Goal: Task Accomplishment & Management: Use online tool/utility

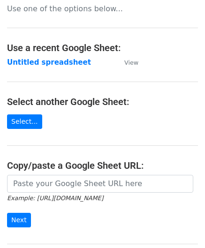
scroll to position [94, 0]
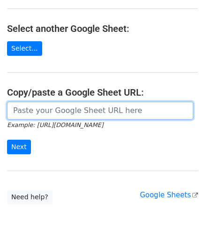
click at [52, 105] on input "url" at bounding box center [100, 111] width 186 height 18
paste input "[URL][DOMAIN_NAME]"
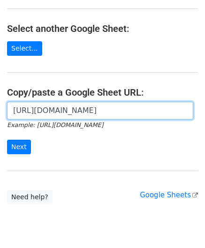
scroll to position [0, 210]
type input "[URL][DOMAIN_NAME]"
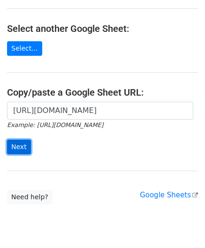
click at [21, 142] on input "Next" at bounding box center [19, 147] width 24 height 15
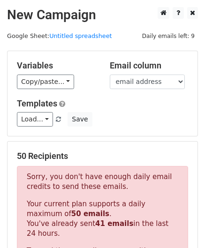
scroll to position [317, 0]
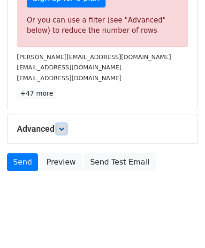
click at [63, 130] on link at bounding box center [61, 129] width 10 height 10
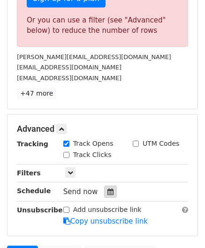
click at [107, 191] on icon at bounding box center [110, 192] width 6 height 7
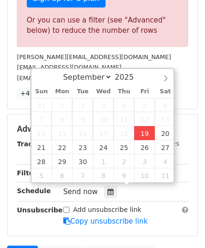
type input "2025-09-19 12:00"
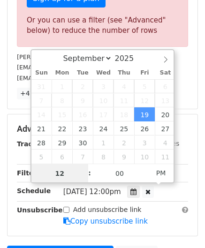
paste input "9"
type input "19"
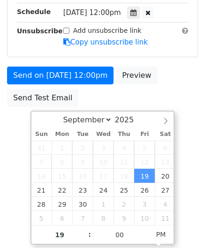
type input "2025-09-19 19:00"
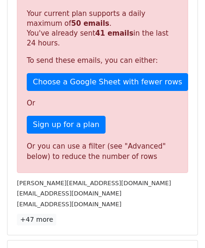
scroll to position [430, 0]
